Goal: Transaction & Acquisition: Purchase product/service

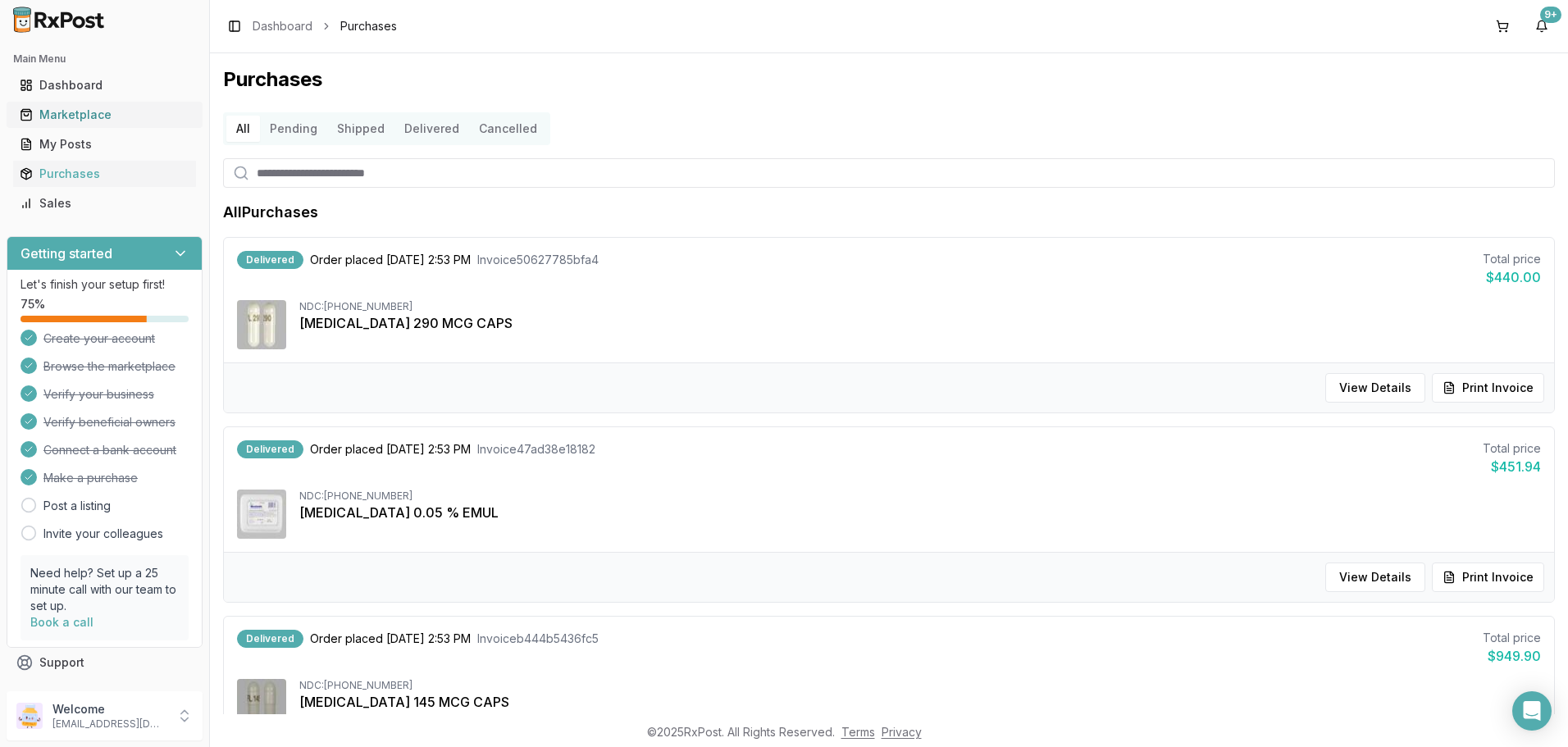
click at [58, 116] on div "Marketplace" at bounding box center [105, 115] width 170 height 17
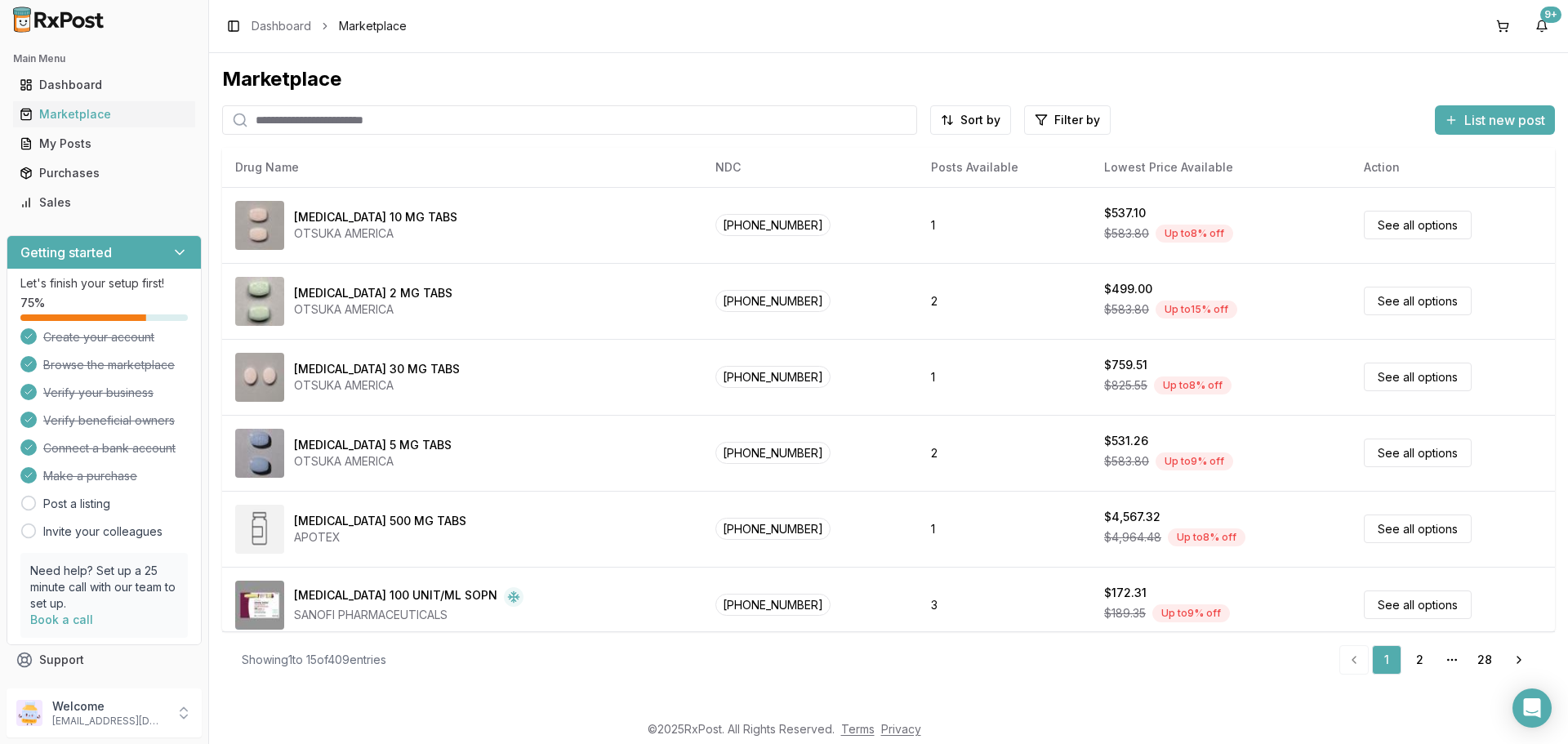
click at [381, 125] on input "search" at bounding box center [570, 120] width 695 height 30
type input "*****"
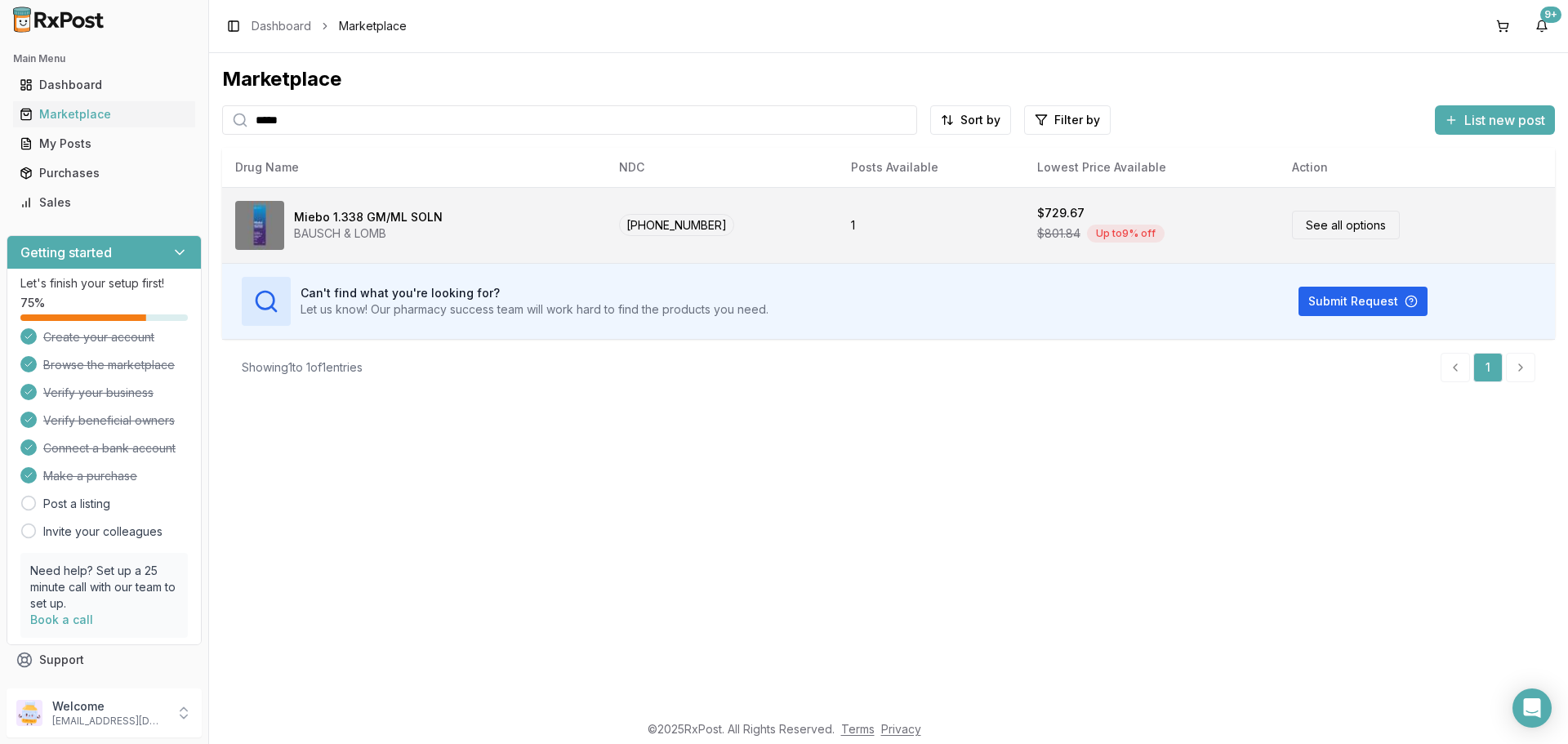
click at [1318, 225] on link "See all options" at bounding box center [1346, 225] width 107 height 29
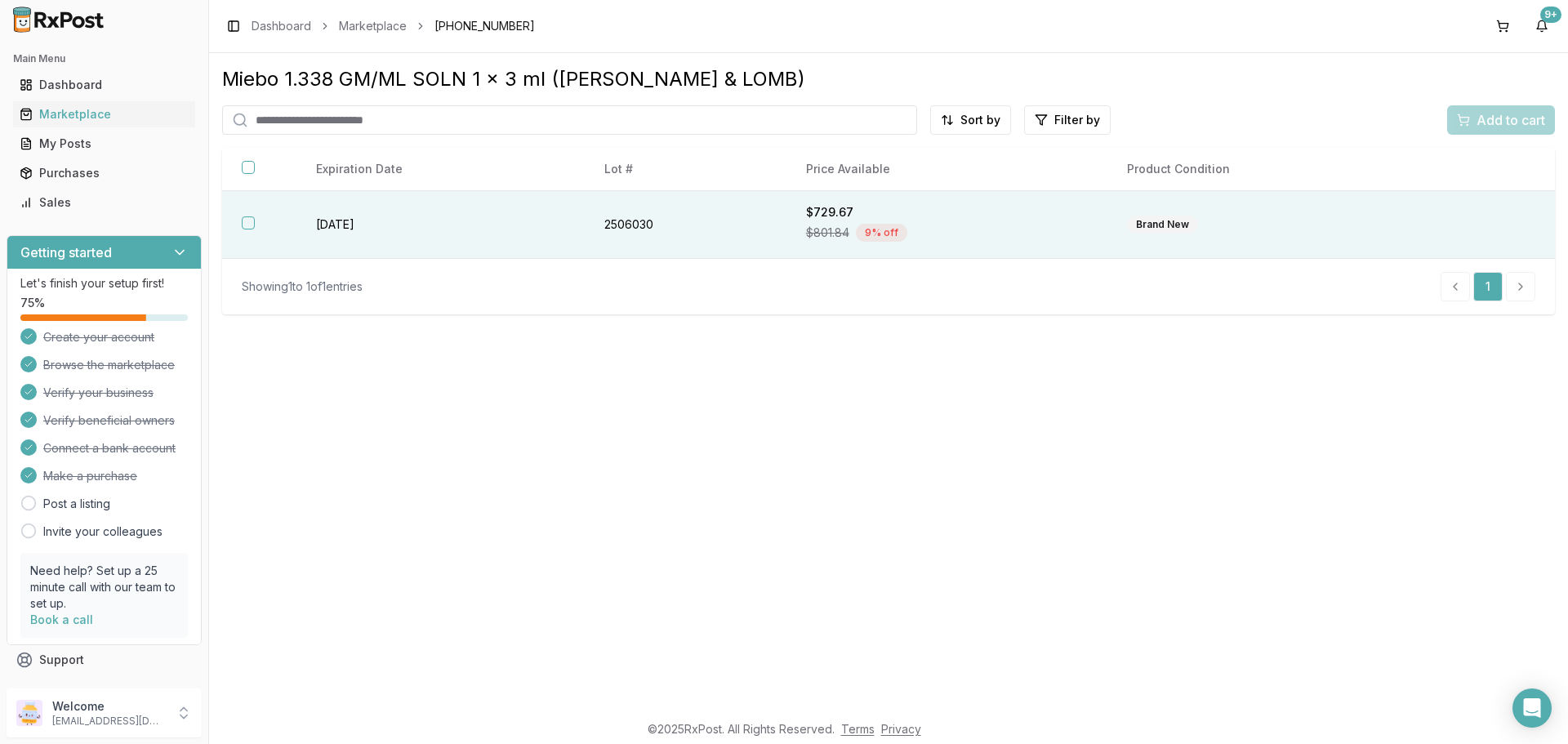
click at [245, 222] on button "button" at bounding box center [248, 223] width 13 height 13
click at [1489, 128] on span "Add to cart" at bounding box center [1510, 120] width 69 height 20
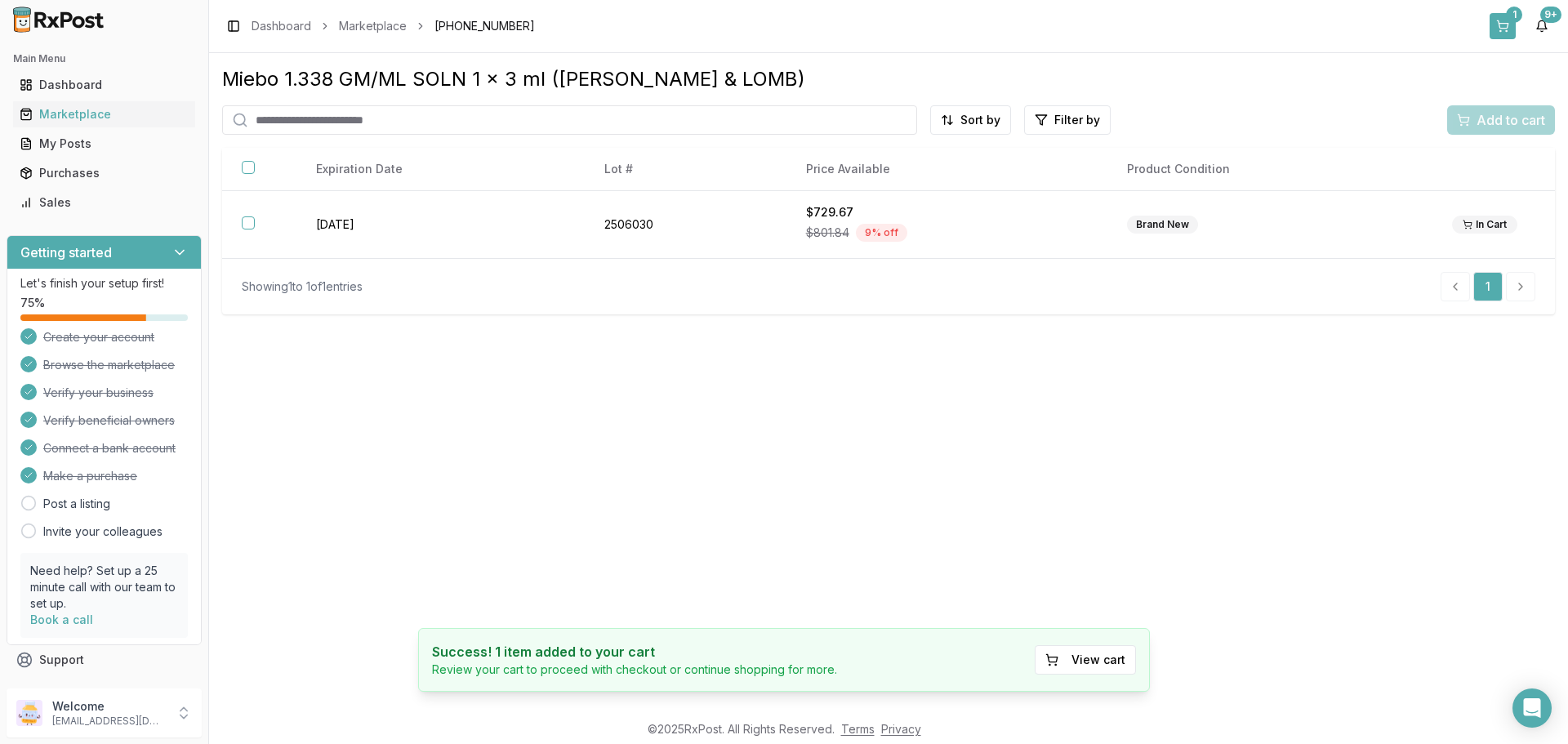
click at [1502, 17] on button "1" at bounding box center [1503, 26] width 26 height 26
